Goal: Task Accomplishment & Management: Manage account settings

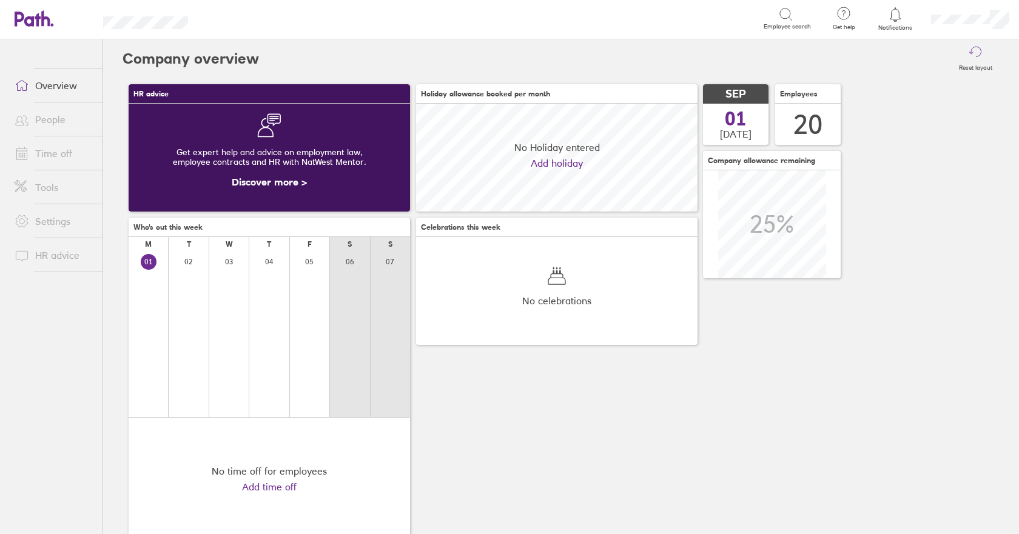
scroll to position [108, 281]
click at [58, 154] on link "Time off" at bounding box center [54, 153] width 98 height 24
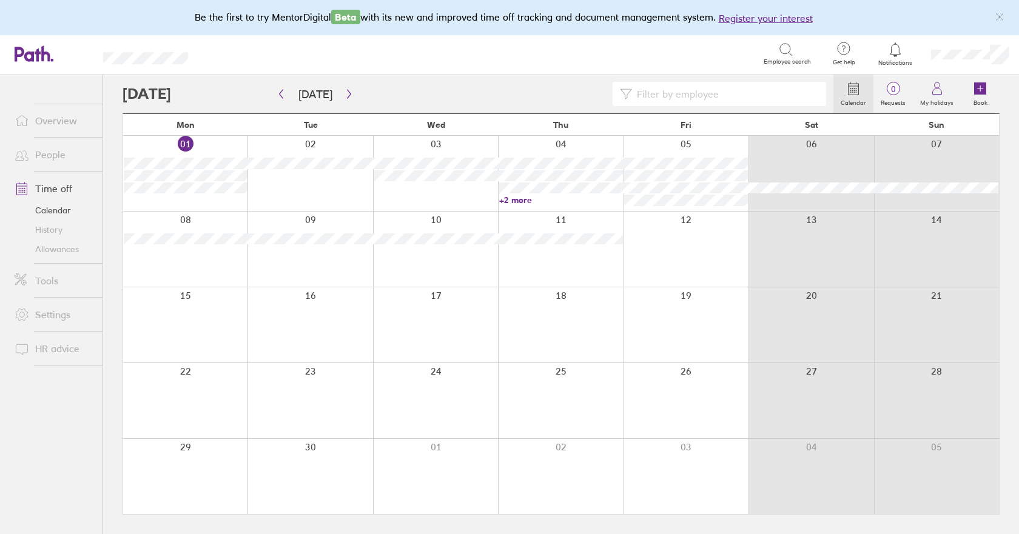
click at [525, 201] on link "+2 more" at bounding box center [561, 200] width 124 height 11
click at [342, 100] on button "button" at bounding box center [348, 94] width 15 height 20
click at [352, 91] on button "button" at bounding box center [348, 94] width 15 height 20
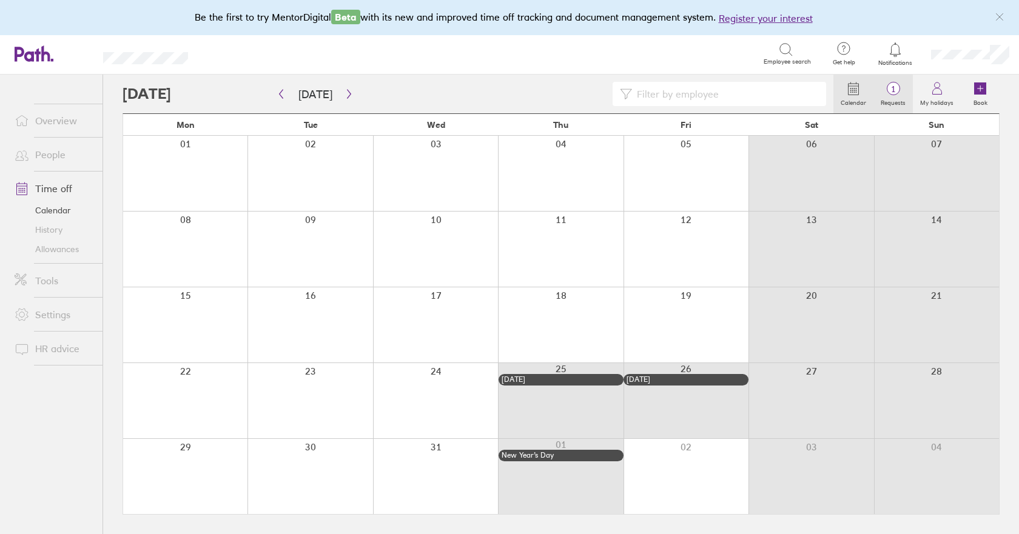
click at [900, 87] on span "1" at bounding box center [892, 89] width 39 height 10
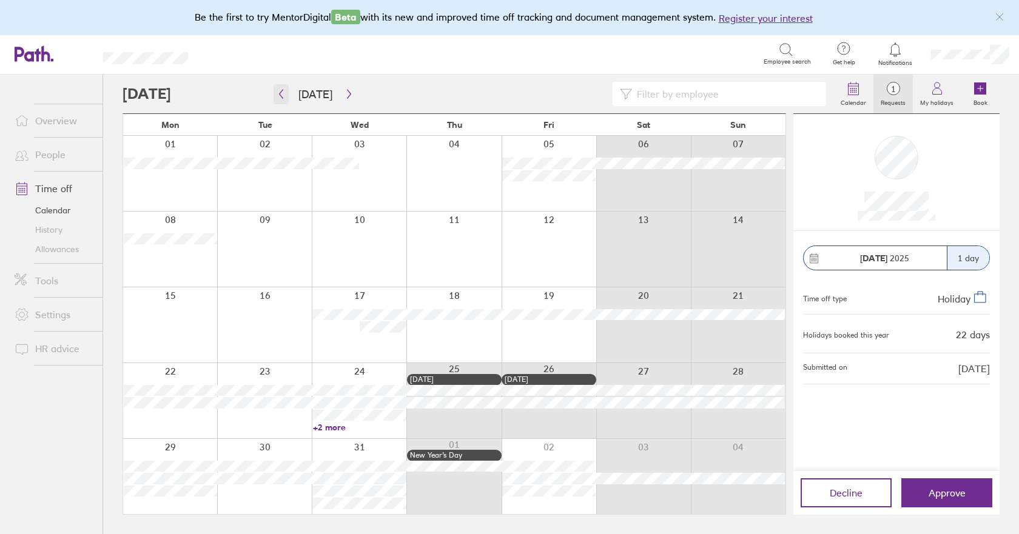
click at [284, 98] on icon "button" at bounding box center [280, 94] width 9 height 10
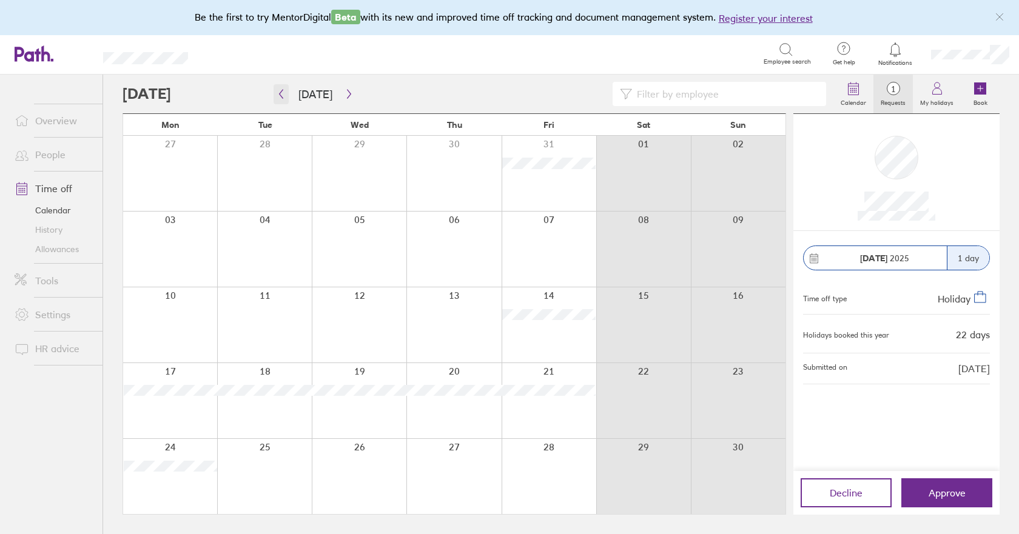
click at [284, 98] on icon "button" at bounding box center [280, 94] width 9 height 10
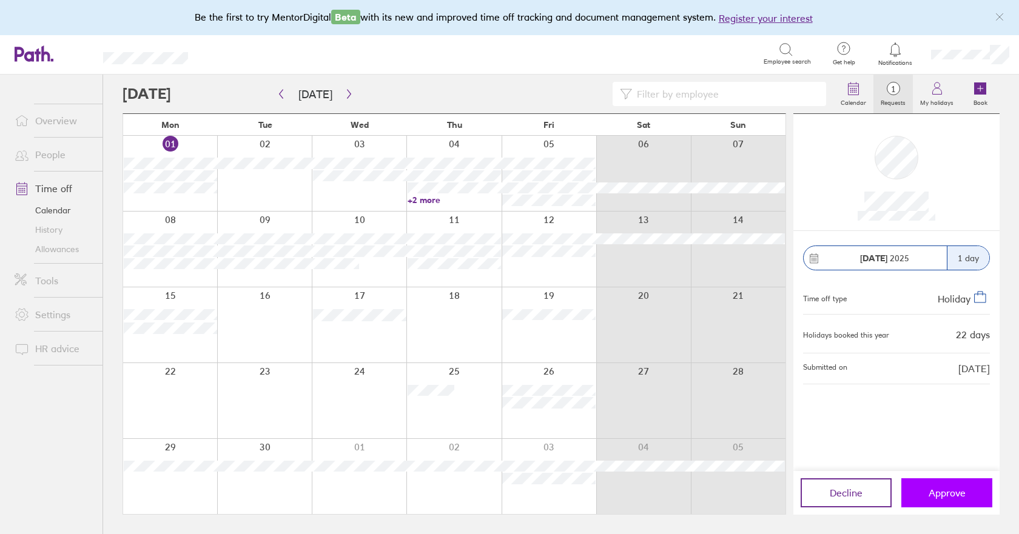
click at [931, 500] on button "Approve" at bounding box center [946, 492] width 91 height 29
click at [955, 497] on span "Approve" at bounding box center [946, 492] width 37 height 11
